Goal: Task Accomplishment & Management: Manage account settings

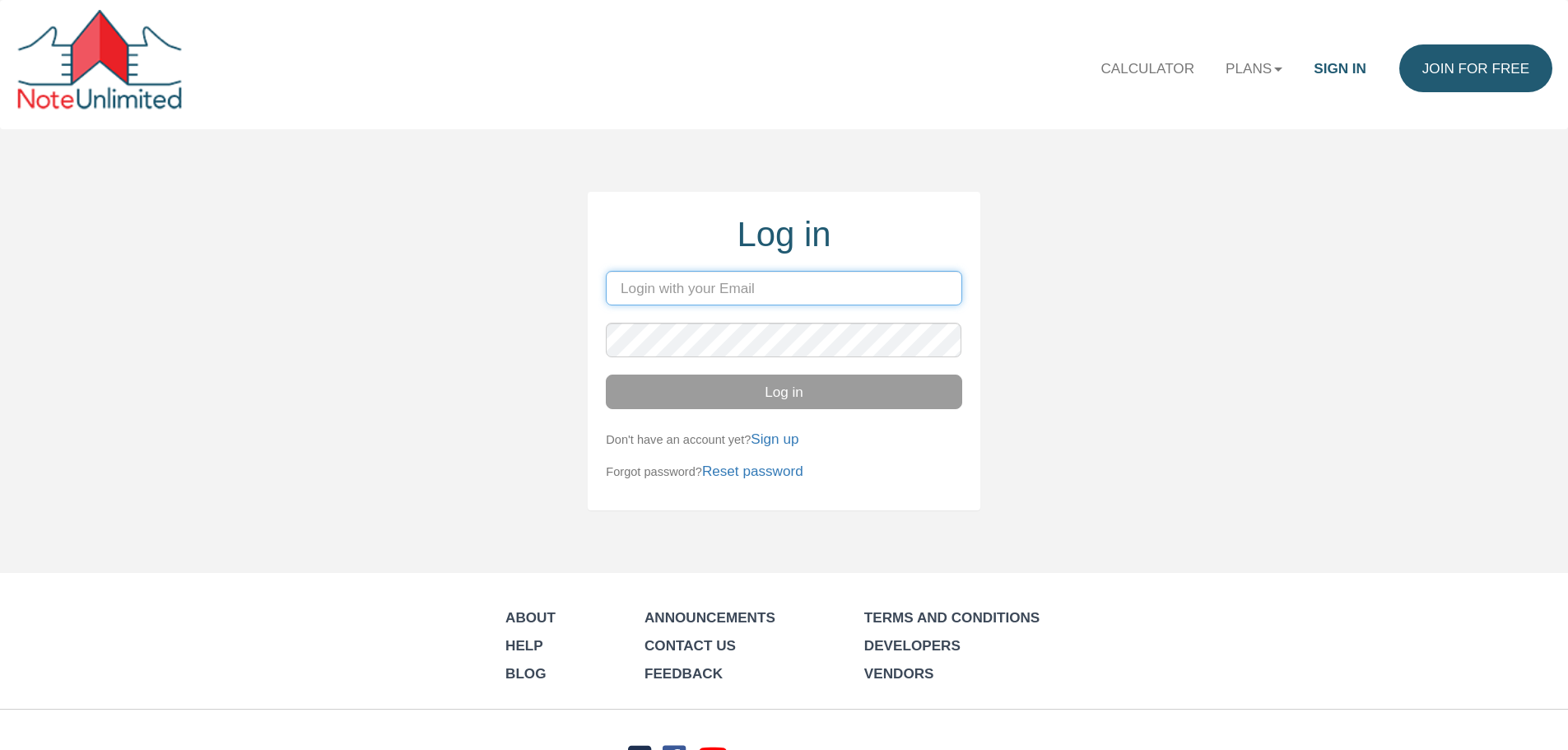
click at [704, 283] on input "email" at bounding box center [783, 288] width 356 height 35
type input "bsegulja@gmail.com"
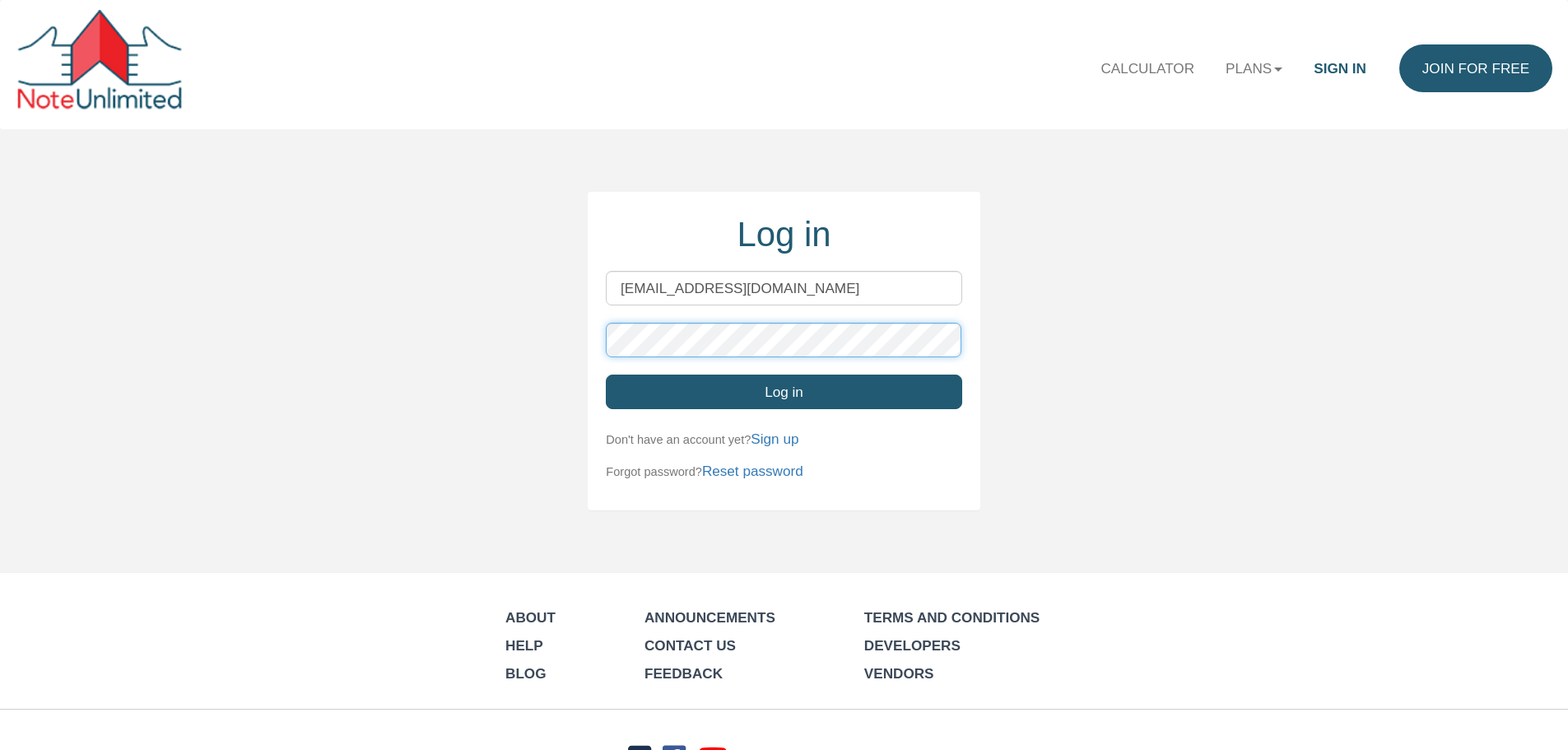
click at [606, 374] on button "Log in" at bounding box center [783, 392] width 356 height 35
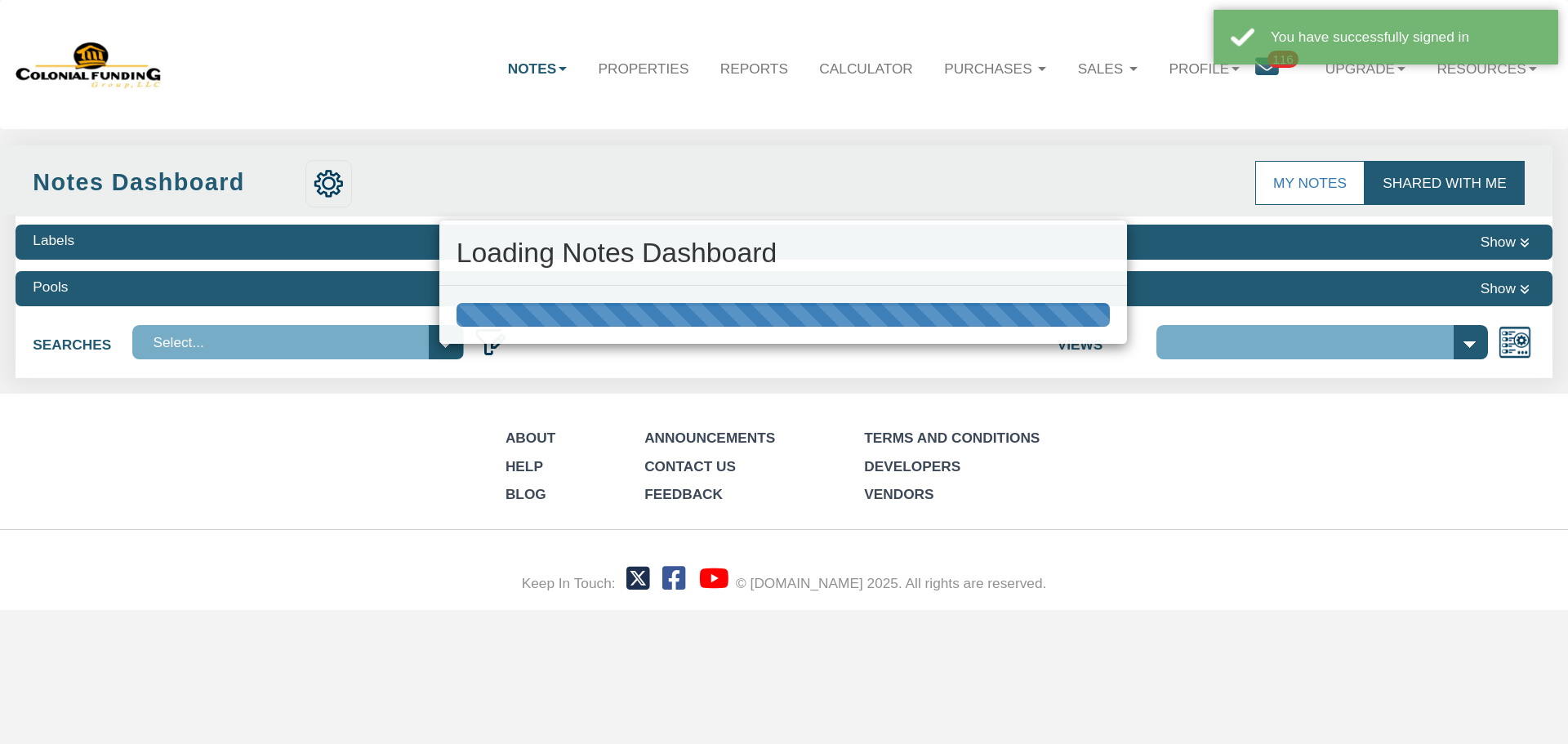
select select "316"
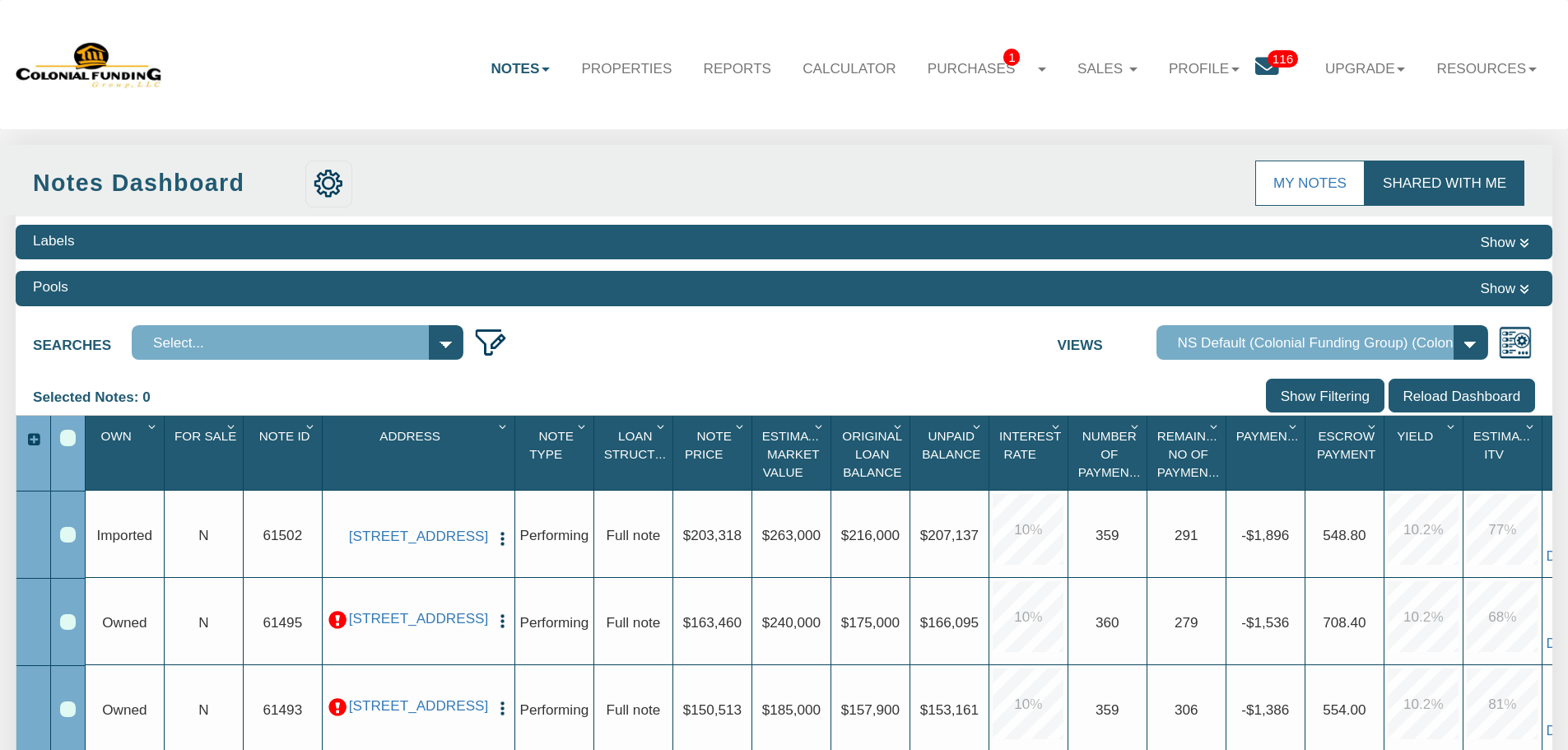
click at [1267, 65] on span "116" at bounding box center [1282, 59] width 30 height 17
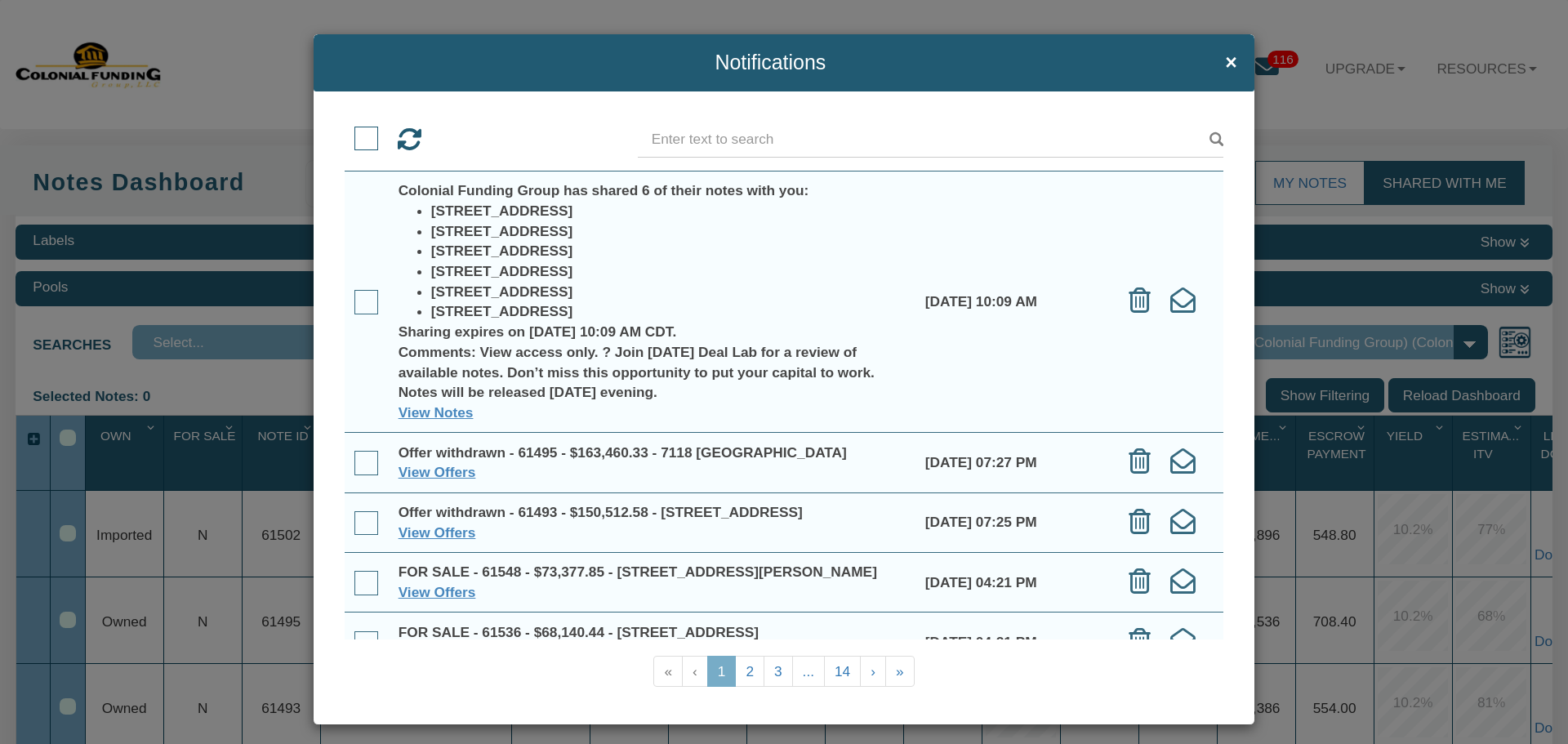
click at [1212, 61] on h4 "Notifications ×" at bounding box center [784, 63] width 907 height 22
click at [1225, 56] on span "×" at bounding box center [1231, 63] width 12 height 22
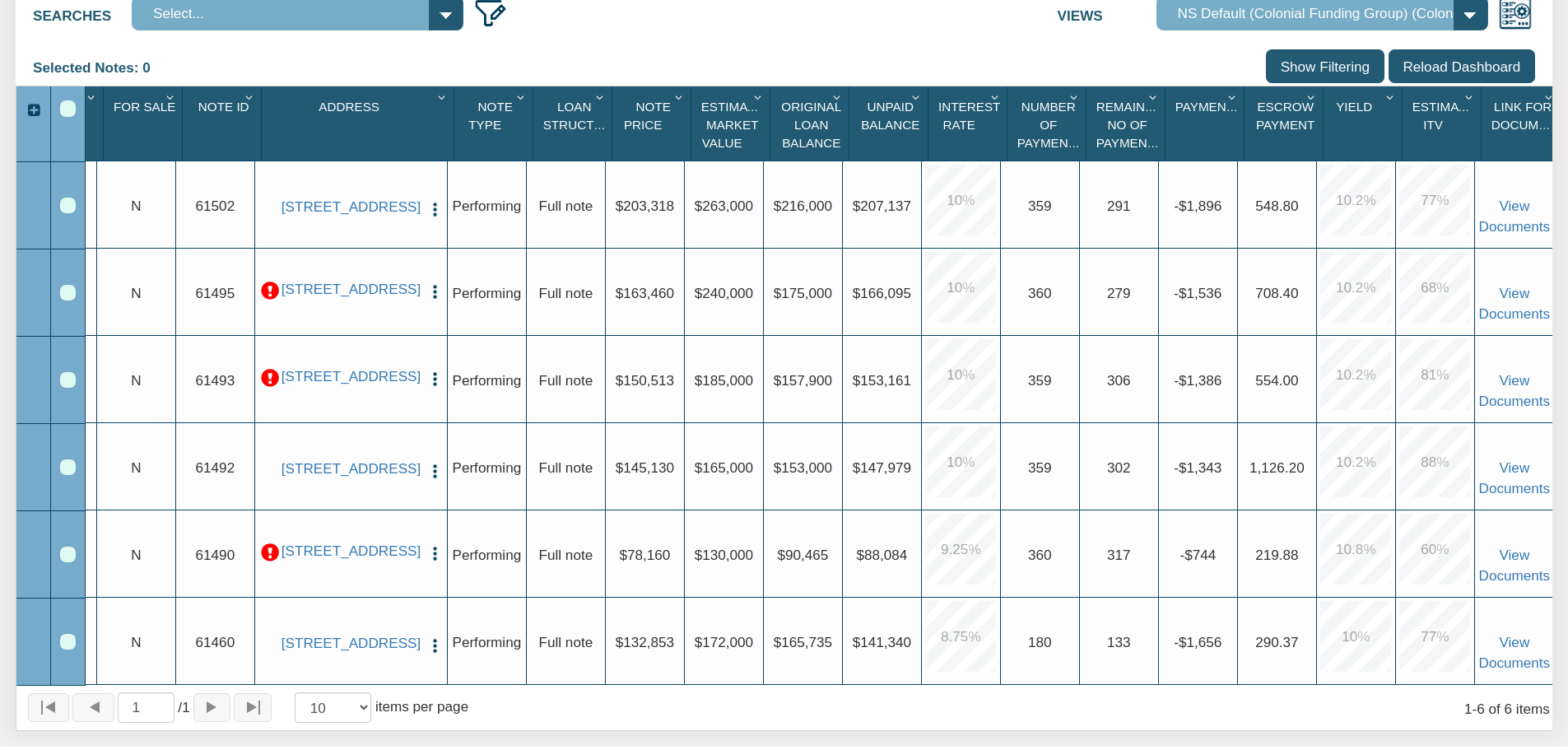
scroll to position [0, 82]
click at [1501, 472] on link "View Documents" at bounding box center [1514, 478] width 71 height 37
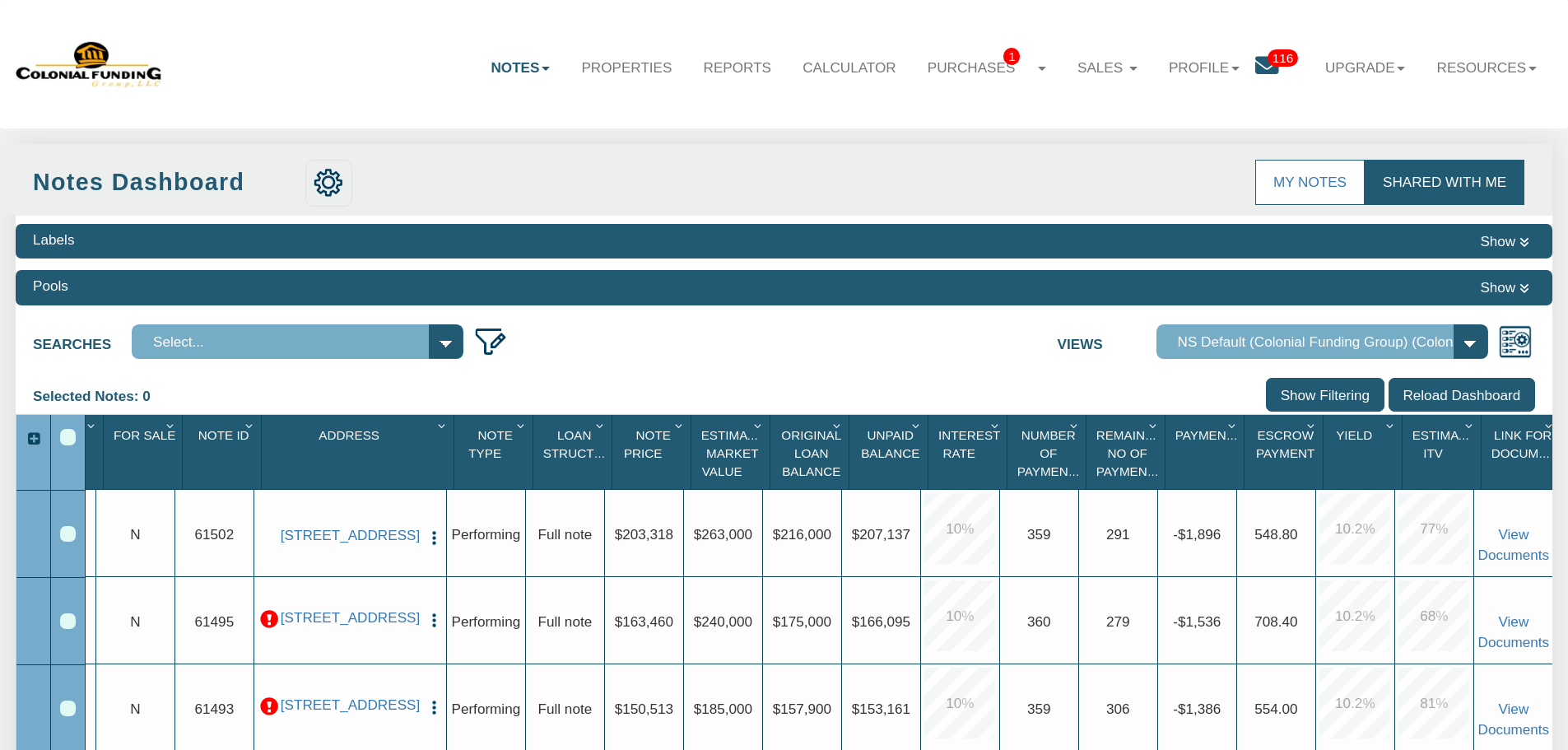
scroll to position [0, 0]
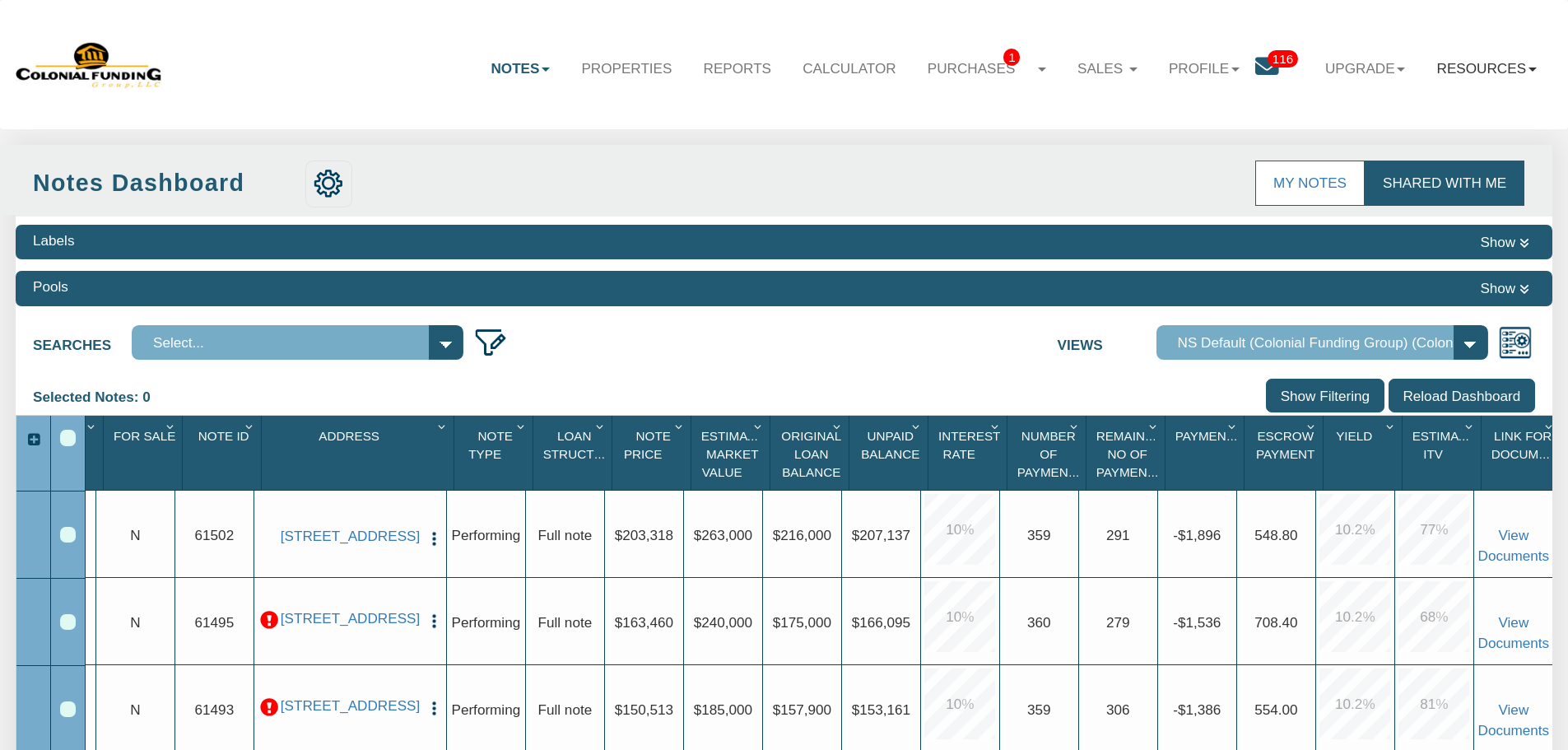
click at [1479, 65] on link "Resources" at bounding box center [1486, 68] width 131 height 48
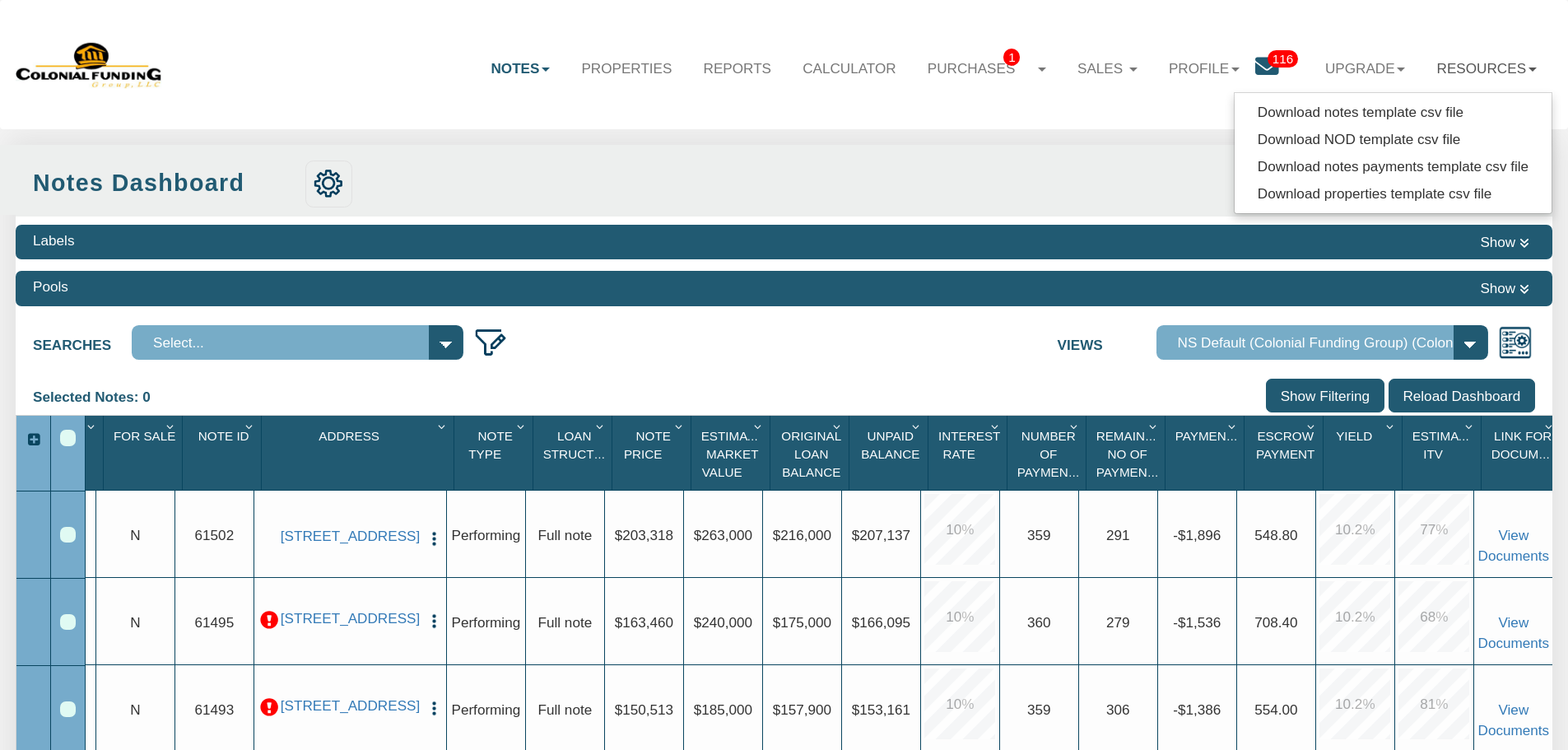
click at [1105, 101] on div "Notes Dashboard Transactions Properties Reports Calculator Purchases 1 Note Off…" at bounding box center [784, 64] width 1537 height 98
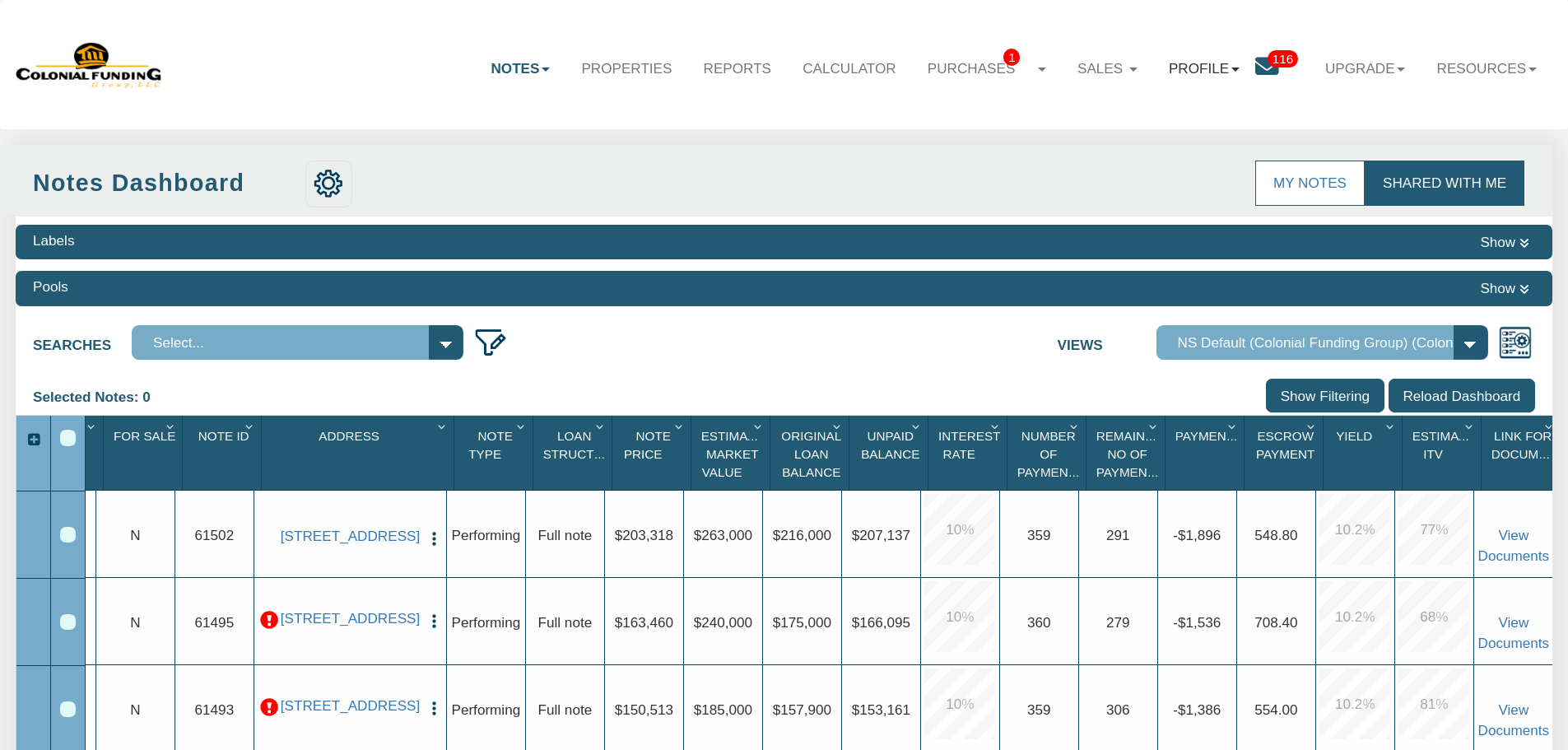
click at [1180, 59] on link "Profile" at bounding box center [1203, 68] width 102 height 48
click at [1047, 137] on div "Menu Notes Dashboard Transactions Properties Reports Calculator 1 1 116" at bounding box center [784, 646] width 1568 height 1292
click at [952, 67] on link "Purchases 1" at bounding box center [987, 69] width 150 height 49
click at [912, 105] on link "Note Offers 1" at bounding box center [969, 112] width 182 height 27
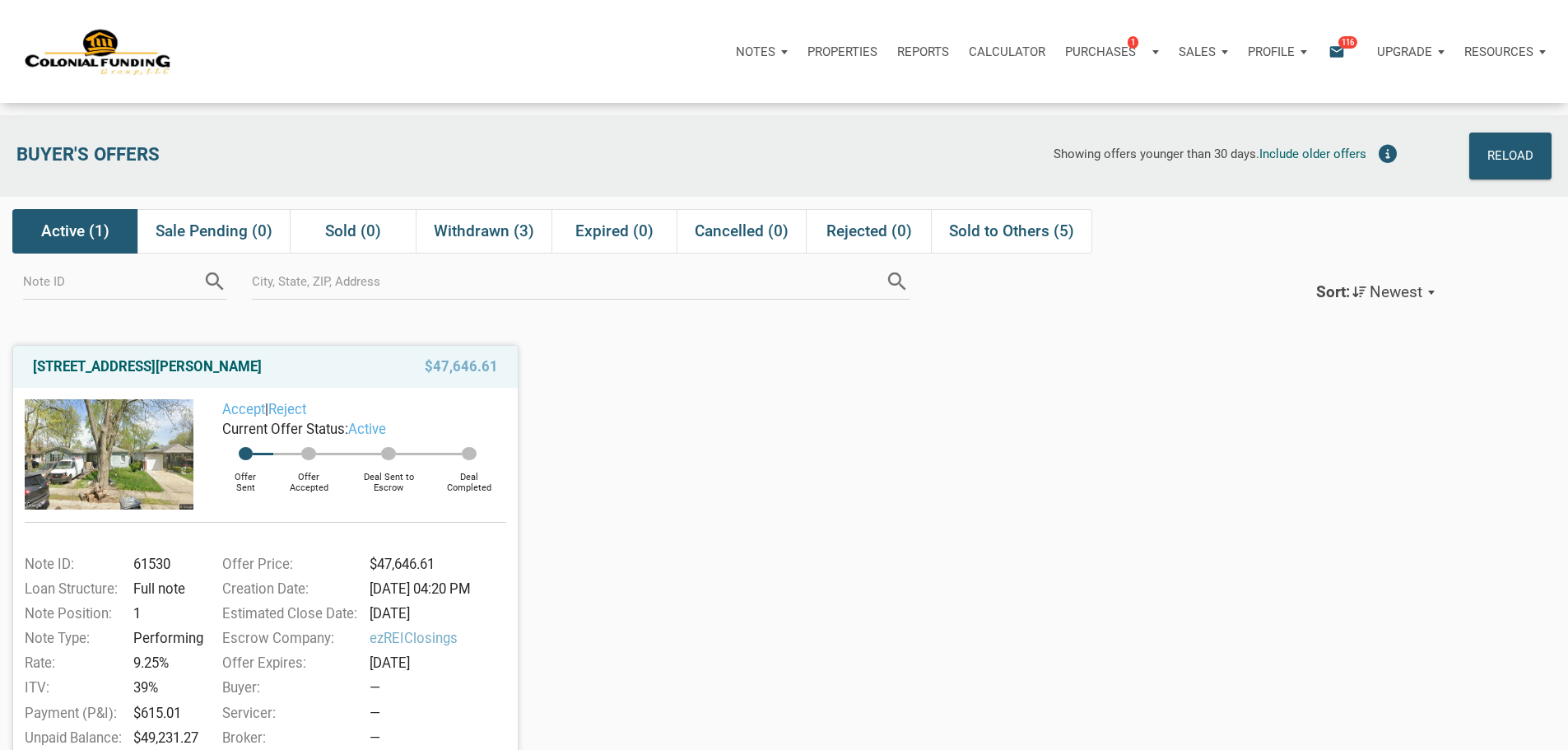
click at [1157, 98] on div "Notes Dashboard Transactions Properties Reports Calculator Purchases 1 Note Off…" at bounding box center [789, 51] width 1555 height 103
click at [1248, 53] on p "Profile" at bounding box center [1271, 51] width 47 height 15
click at [1156, 146] on link "Logout" at bounding box center [1234, 130] width 157 height 34
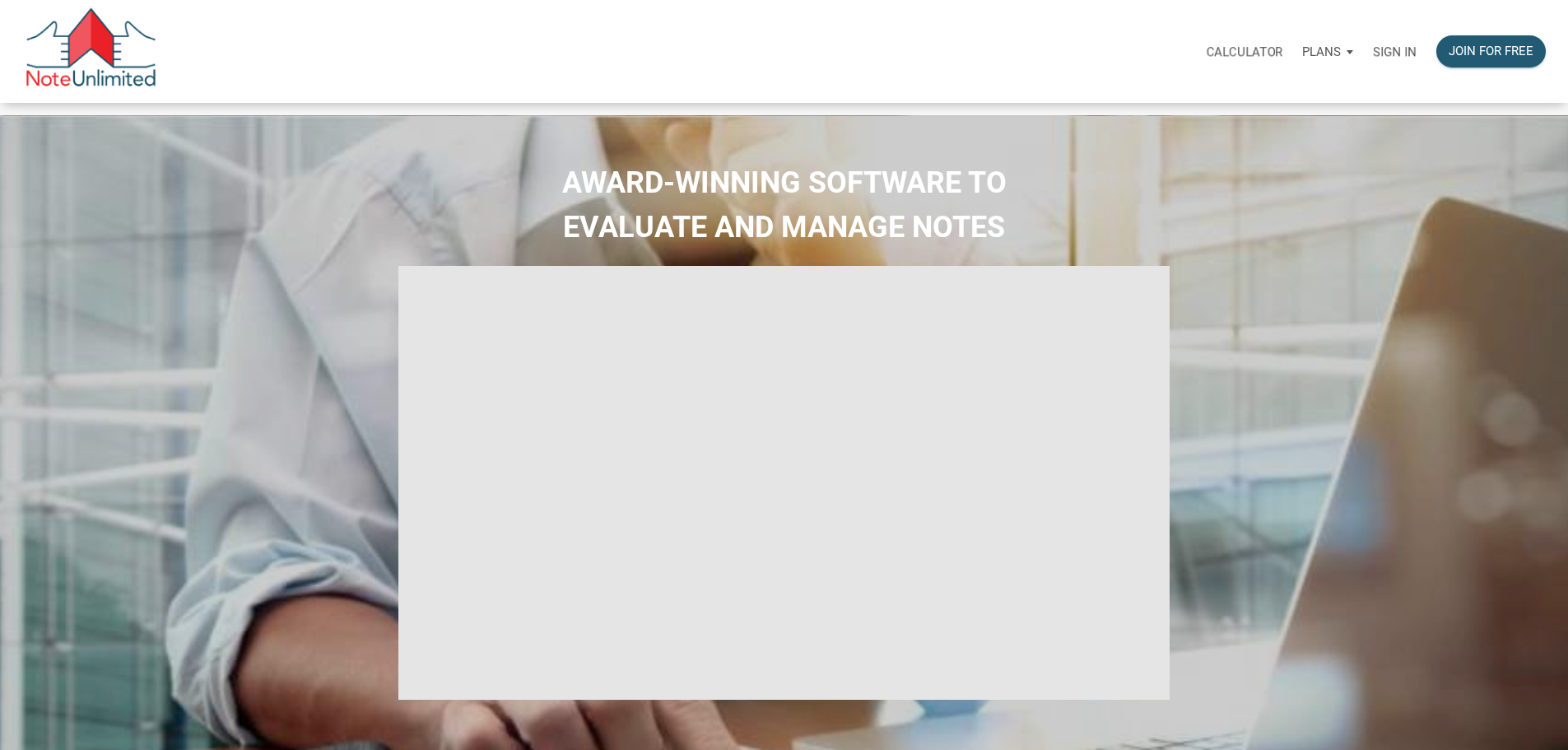
type input "Introduction to new features"
select select
